Goal: Transaction & Acquisition: Obtain resource

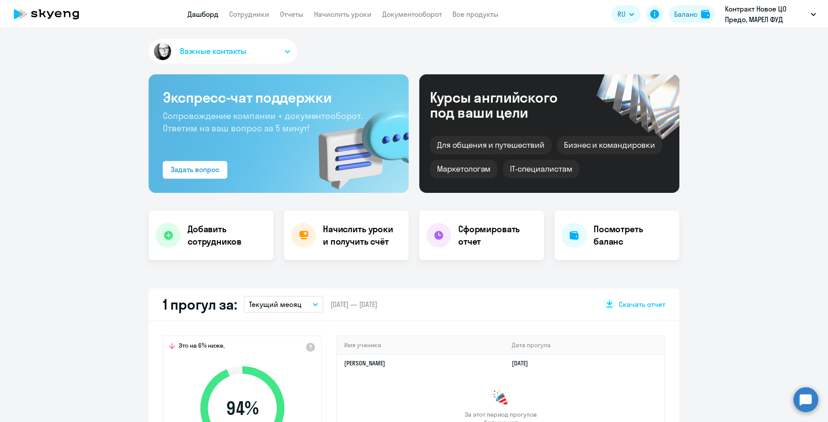
select select "30"
click at [249, 10] on link "Сотрудники" at bounding box center [249, 14] width 40 height 9
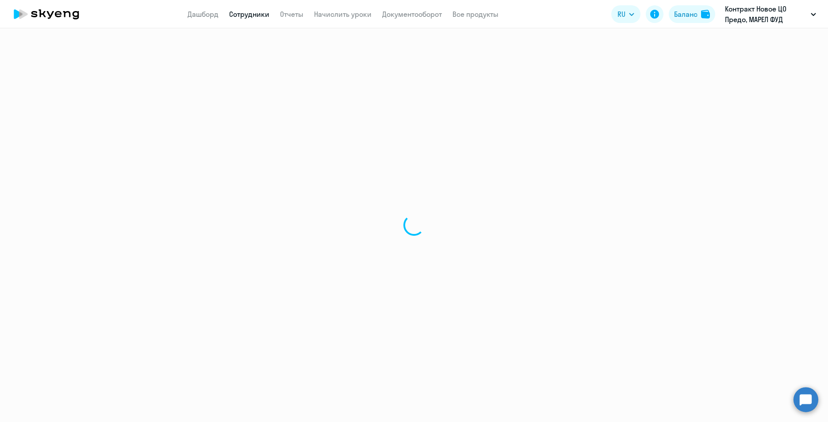
select select "30"
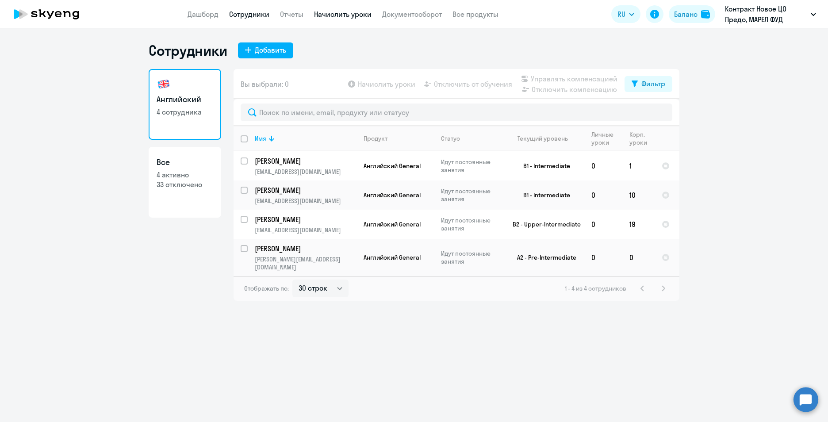
click at [359, 12] on link "Начислить уроки" at bounding box center [342, 14] width 57 height 9
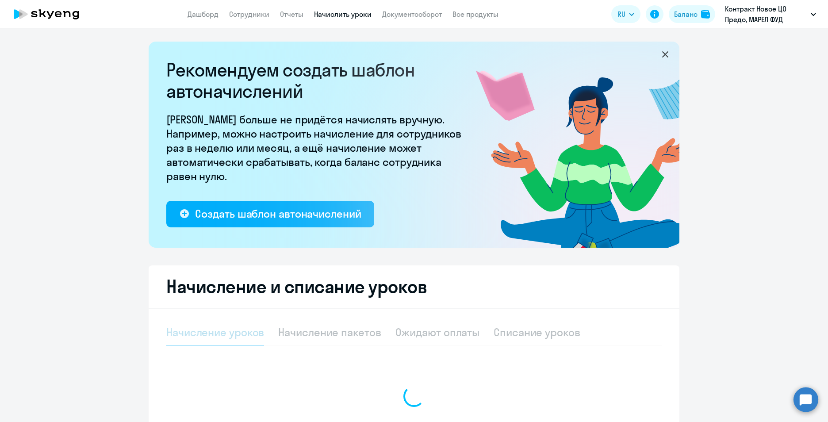
select select "10"
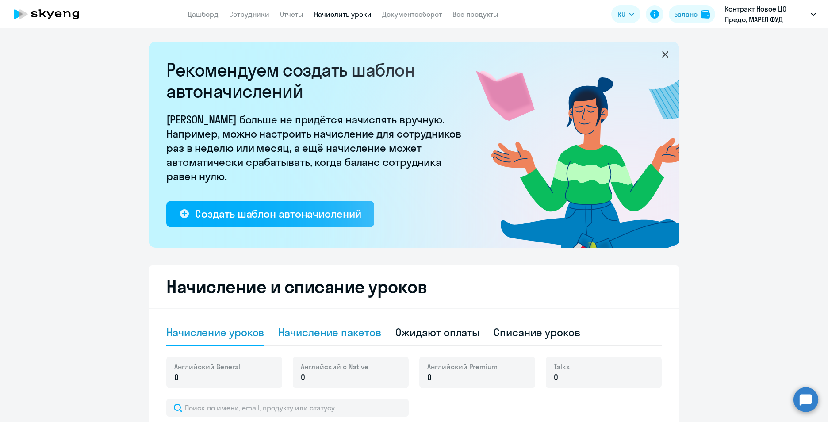
click at [303, 332] on div "Начисление пакетов" at bounding box center [329, 332] width 103 height 14
select select "10"
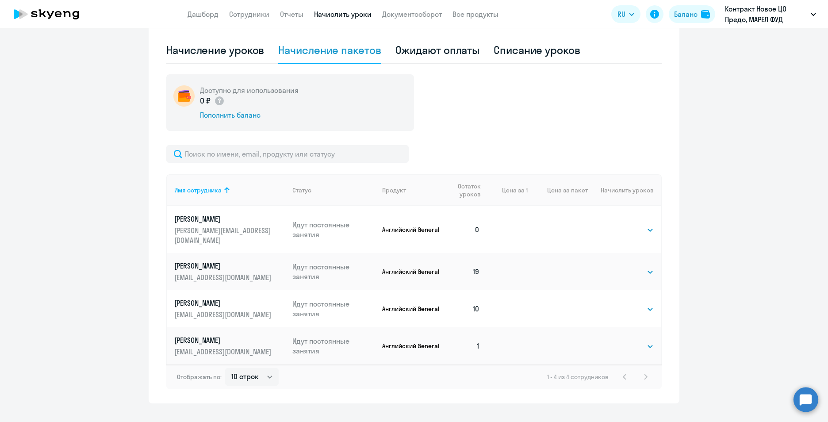
scroll to position [283, 0]
click at [633, 340] on select "Выбрать 4 8 16 32 64 96 128" at bounding box center [635, 345] width 36 height 11
select select "32"
click at [617, 340] on select "Выбрать 4 8 16 32 64 96 128" at bounding box center [635, 345] width 36 height 11
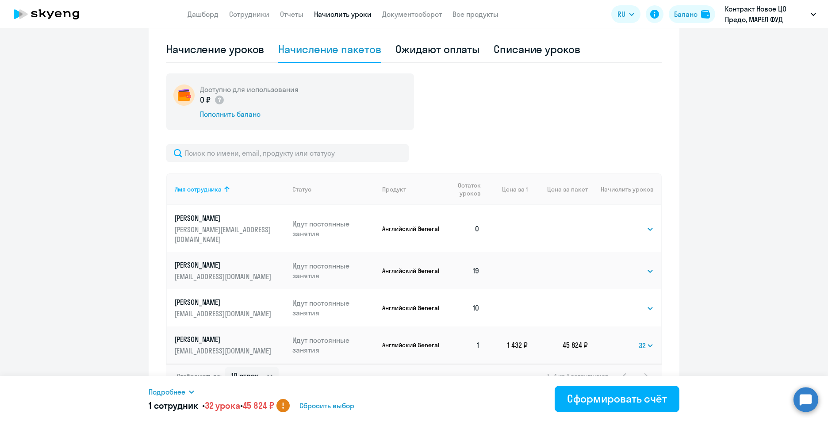
click at [290, 406] on circle at bounding box center [282, 405] width 13 height 13
click at [623, 397] on div "Сформировать счёт" at bounding box center [617, 398] width 100 height 14
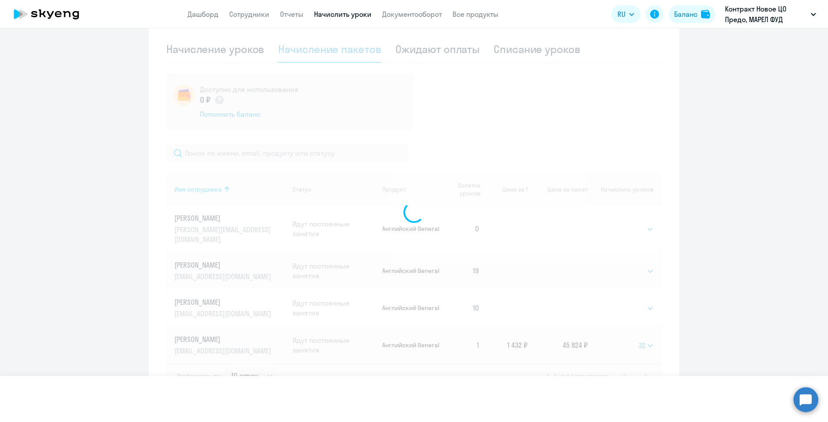
select select
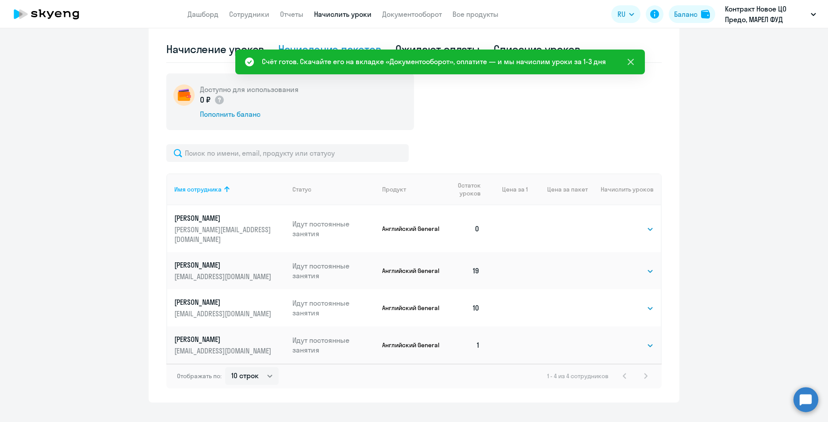
click at [630, 62] on icon at bounding box center [630, 62] width 11 height 11
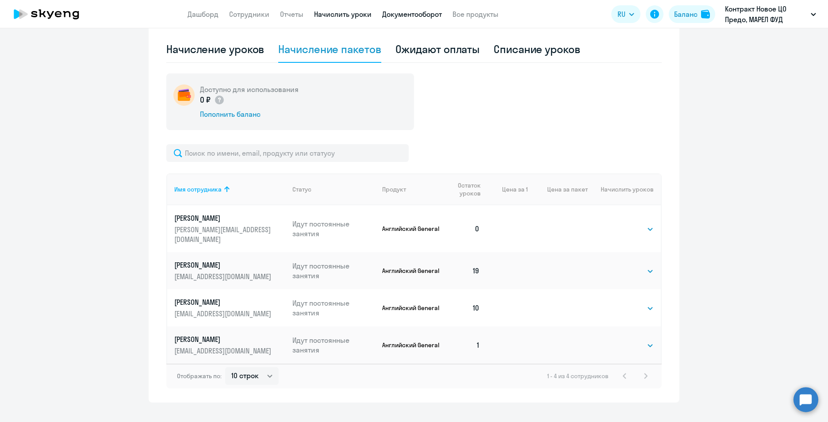
click at [422, 15] on link "Документооборот" at bounding box center [412, 14] width 60 height 9
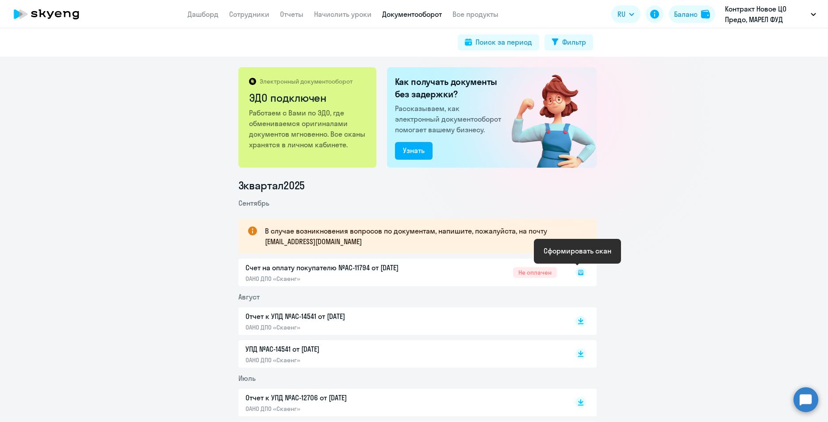
click at [580, 273] on rect at bounding box center [580, 272] width 11 height 11
click at [332, 270] on div "Счет на оплату покупателю №AC-11794 от 30.09.2025 ОАНО ДПО «Скаенг» Не оплачен" at bounding box center [417, 272] width 358 height 27
click at [575, 273] on rect at bounding box center [580, 272] width 11 height 11
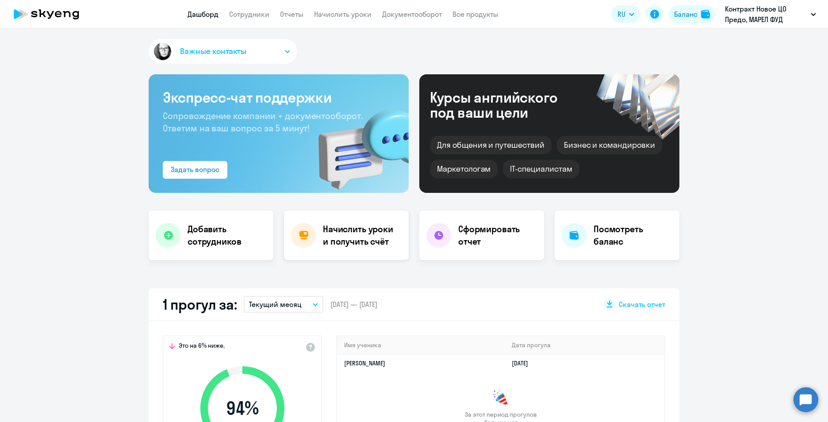
drag, startPoint x: 0, startPoint y: 0, endPoint x: 351, endPoint y: 234, distance: 421.8
click at [351, 234] on h4 "Начислить уроки и получить счёт" at bounding box center [361, 235] width 77 height 25
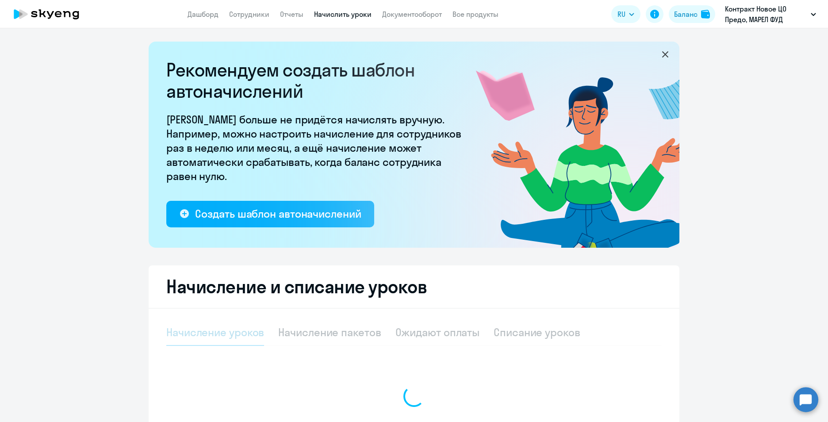
select select "10"
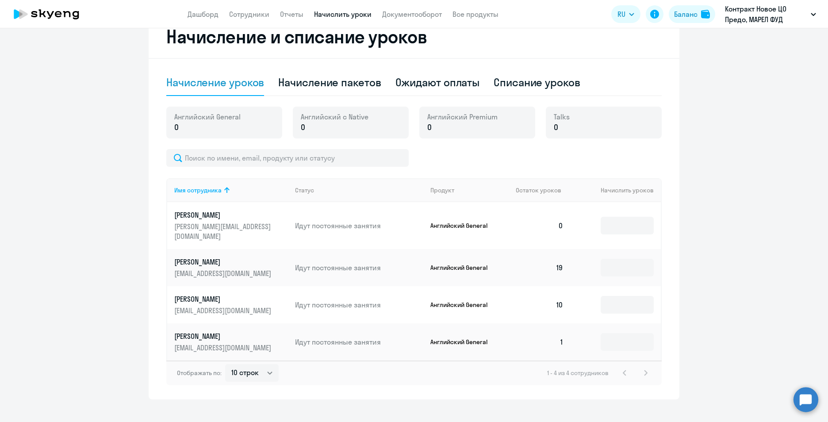
scroll to position [253, 0]
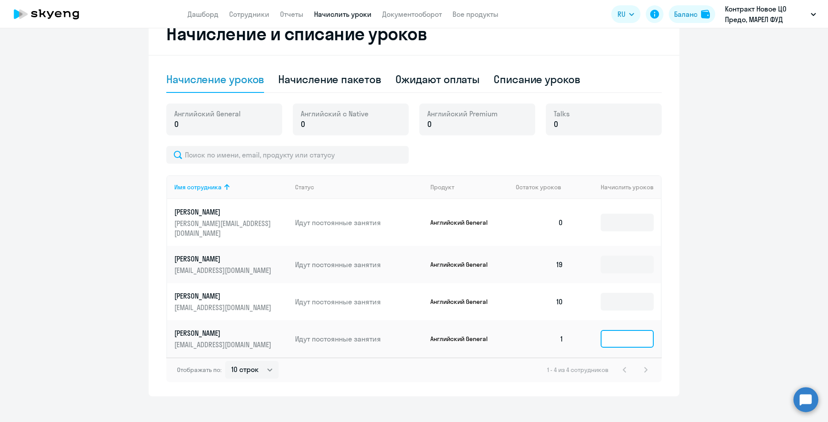
click at [628, 330] on input at bounding box center [626, 339] width 53 height 18
click at [333, 82] on div "Начисление пакетов" at bounding box center [329, 79] width 103 height 14
select select "10"
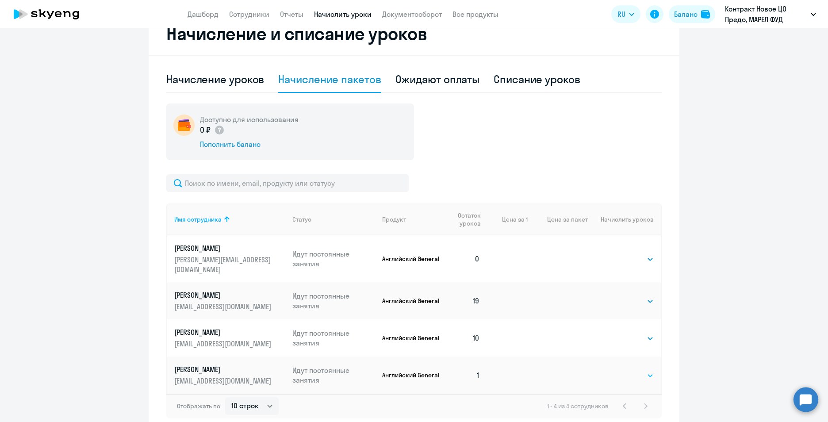
click at [641, 370] on select "Выбрать 4 8 16 32 64 96 128" at bounding box center [635, 375] width 36 height 11
